Goal: Transaction & Acquisition: Purchase product/service

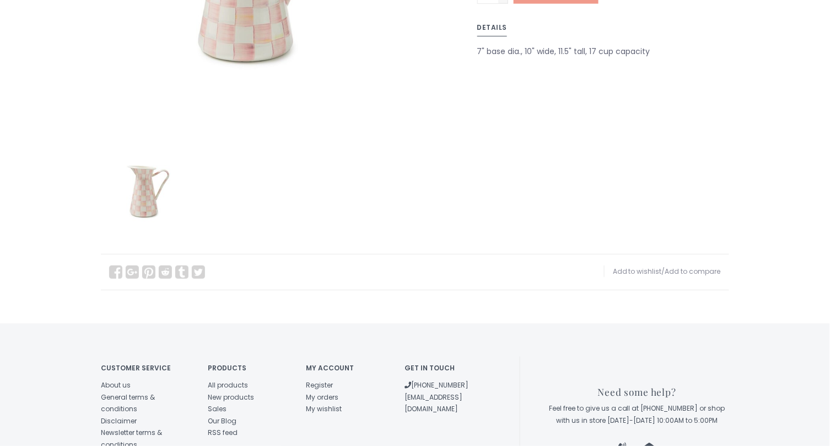
scroll to position [147, 0]
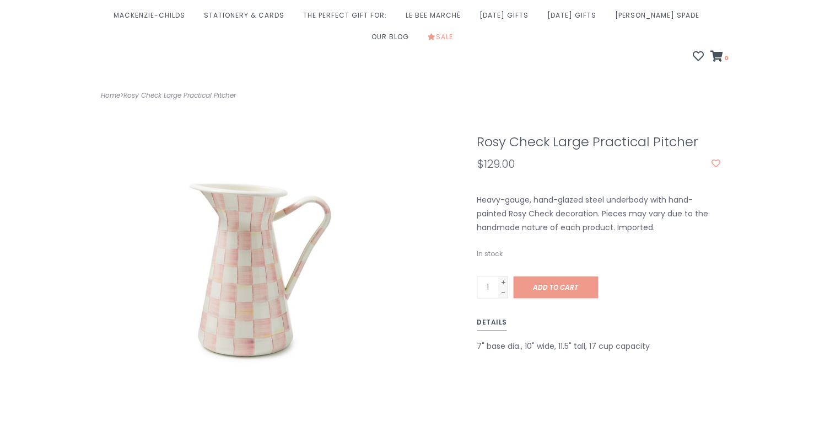
click at [501, 193] on div "Heavy-gauge, hand-glazed steel underbody with hand-painted Rosy Check decoratio…" at bounding box center [599, 214] width 261 height 42
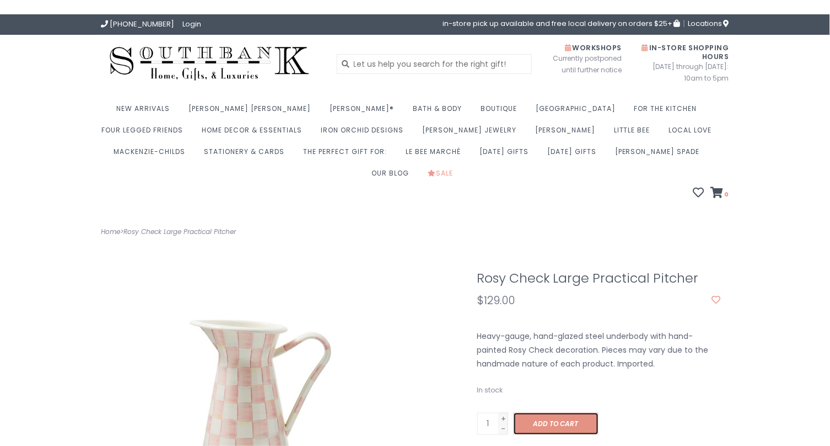
click at [527, 412] on link "Add to cart" at bounding box center [556, 423] width 85 height 22
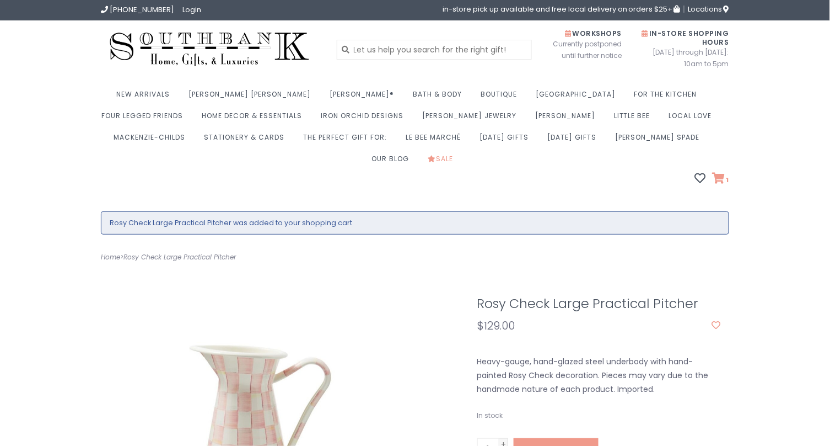
click at [723, 173] on icon at bounding box center [719, 178] width 13 height 11
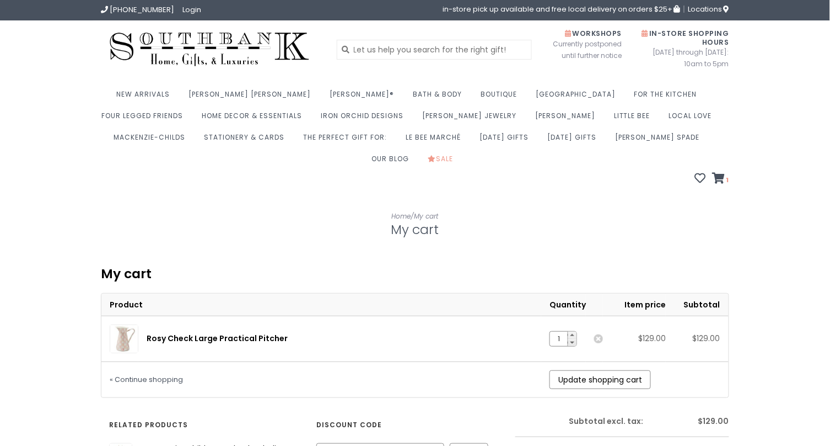
click at [223, 332] on link "Rosy Check Large Practical Pitcher" at bounding box center [217, 337] width 141 height 11
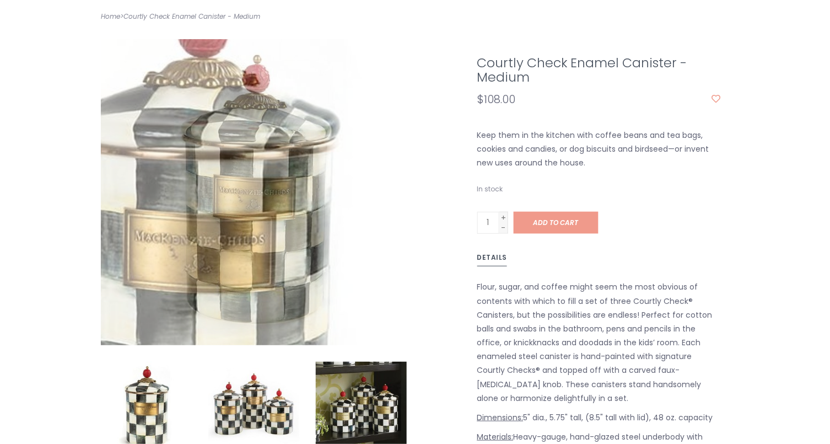
scroll to position [221, 0]
